Goal: Information Seeking & Learning: Learn about a topic

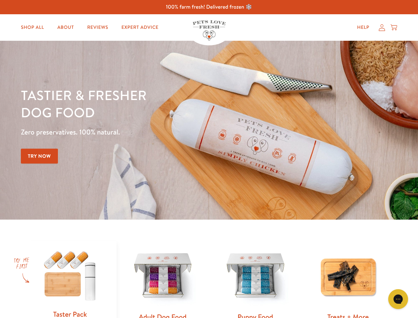
click at [209, 159] on div "Tastier & fresher dog food Zero preservatives. 100% natural. Try Now" at bounding box center [146, 129] width 251 height 87
click at [398, 299] on icon "Gorgias live chat" at bounding box center [398, 298] width 6 height 6
